Goal: Information Seeking & Learning: Learn about a topic

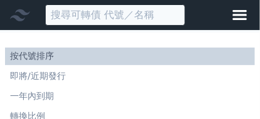
click at [80, 19] on input at bounding box center [115, 14] width 140 height 21
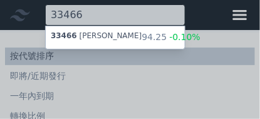
type input "33466"
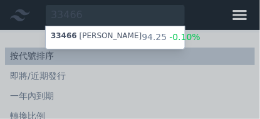
click at [81, 36] on div "33466 [PERSON_NAME]" at bounding box center [96, 37] width 91 height 13
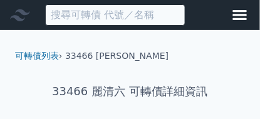
click at [71, 20] on input at bounding box center [115, 14] width 140 height 21
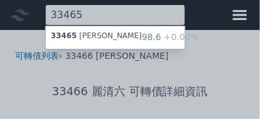
type input "33465"
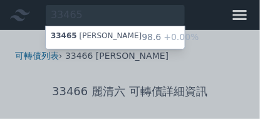
click at [98, 36] on div "33465 [PERSON_NAME]" at bounding box center [96, 37] width 91 height 13
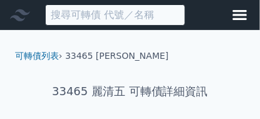
click at [94, 14] on input at bounding box center [115, 14] width 140 height 21
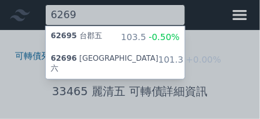
type input "6269"
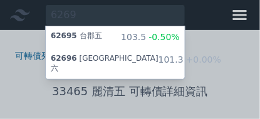
click at [94, 40] on div "62695 [GEOGRAPHIC_DATA]五" at bounding box center [76, 37] width 51 height 13
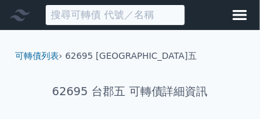
click at [106, 16] on input at bounding box center [115, 14] width 140 height 21
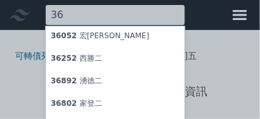
type input "3"
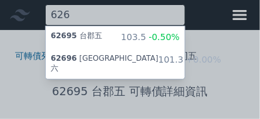
type input "626"
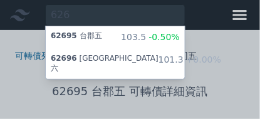
click at [71, 61] on span "62696" at bounding box center [64, 58] width 26 height 9
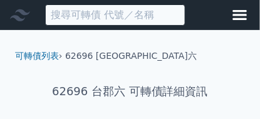
click at [67, 17] on input at bounding box center [115, 14] width 140 height 21
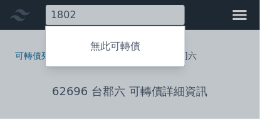
type input "1802"
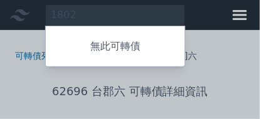
click at [76, 20] on div at bounding box center [130, 59] width 260 height 119
